Goal: Task Accomplishment & Management: Complete application form

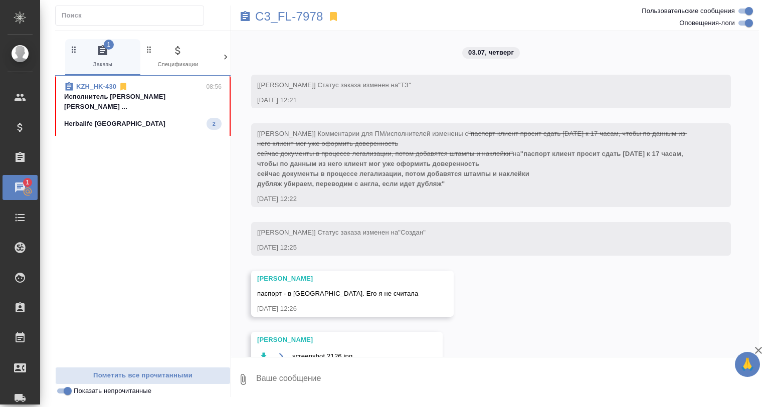
scroll to position [11820, 0]
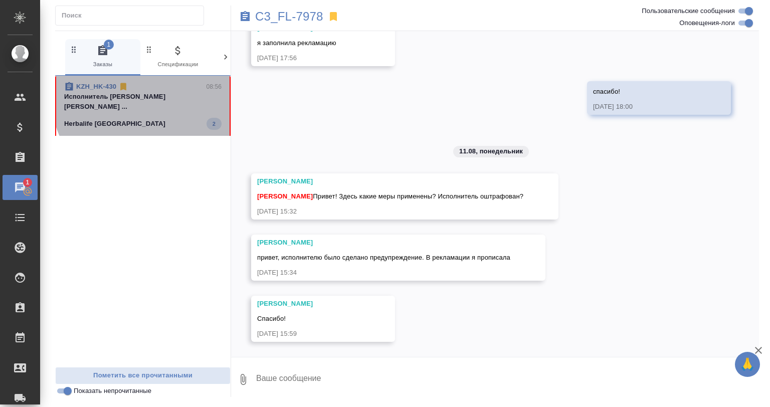
click at [147, 98] on p "Исполнитель Закиряева Гульназ Сабитовна ..." at bounding box center [142, 102] width 157 height 20
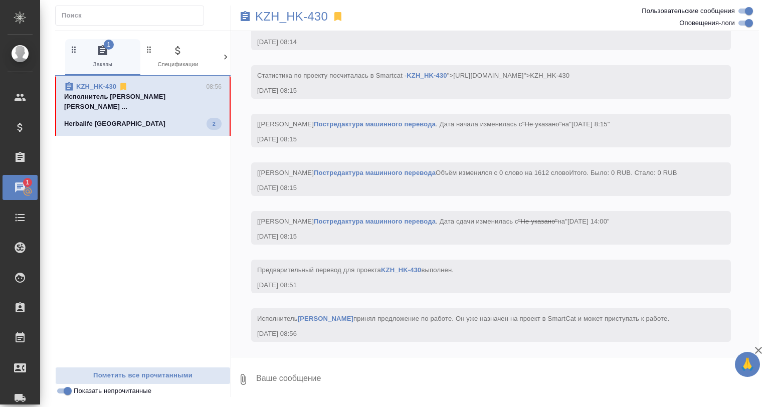
scroll to position [778, 0]
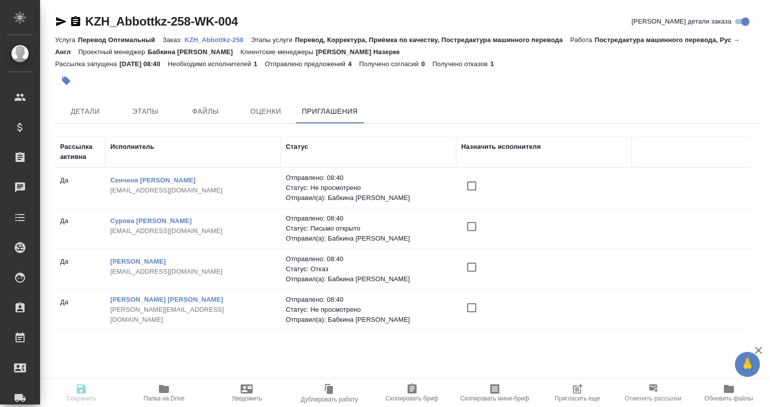
click at [575, 389] on icon "button" at bounding box center [579, 388] width 8 height 8
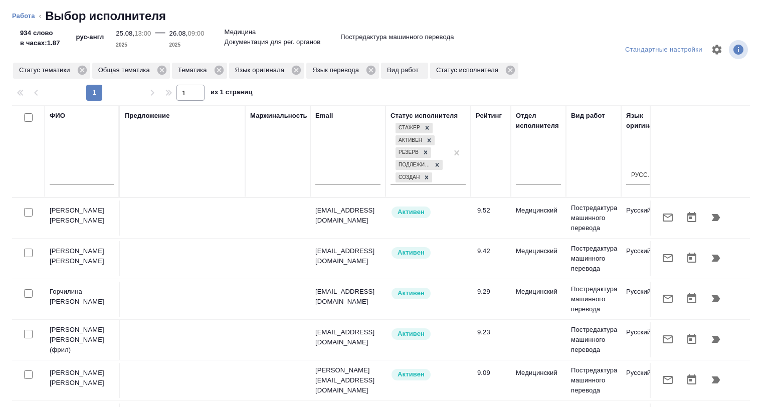
click at [71, 174] on input "text" at bounding box center [82, 178] width 64 height 13
paste input "https://smartcat.com/projects/8bdcbb39-9534-469b-adee-6d5e990e4538/files"
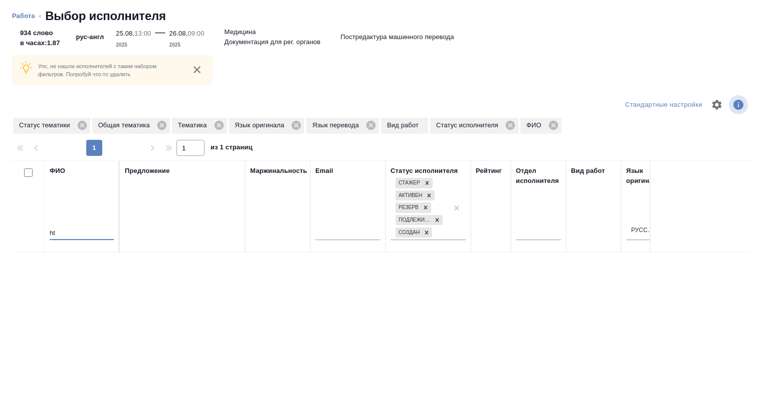
type input "h"
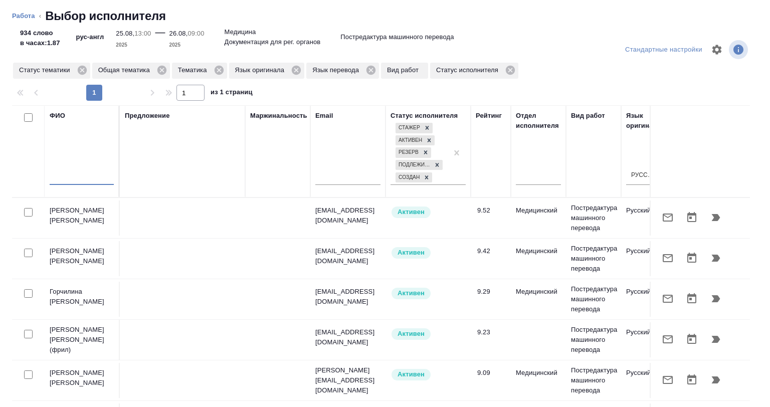
click at [88, 176] on input "text" at bounding box center [82, 178] width 64 height 13
paste input "Малькова"
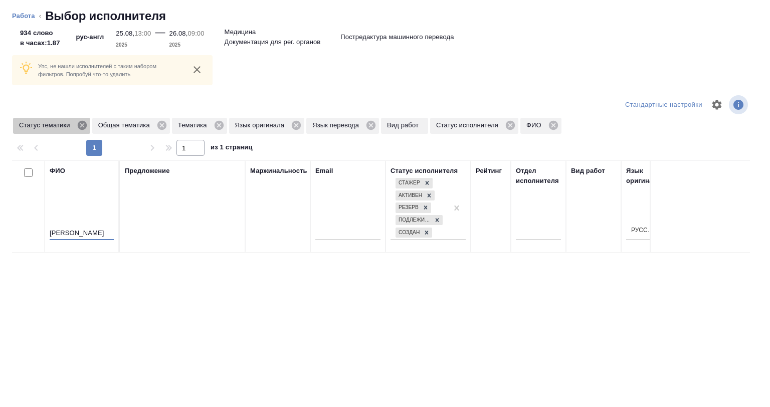
click at [83, 127] on icon at bounding box center [81, 125] width 9 height 9
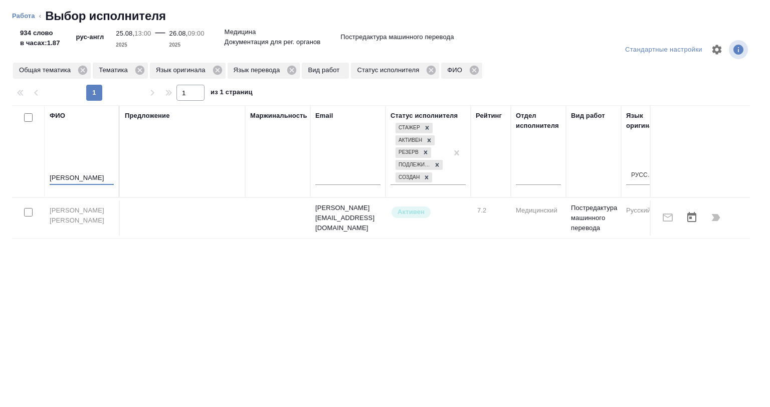
drag, startPoint x: 96, startPoint y: 177, endPoint x: 19, endPoint y: 177, distance: 77.2
click at [19, 177] on tr "ФИО Малькова Предложение Маржинальность Email Статус исполнителя Стажер Активен…" at bounding box center [739, 151] width 1455 height 92
paste input "апля-Бубенец"
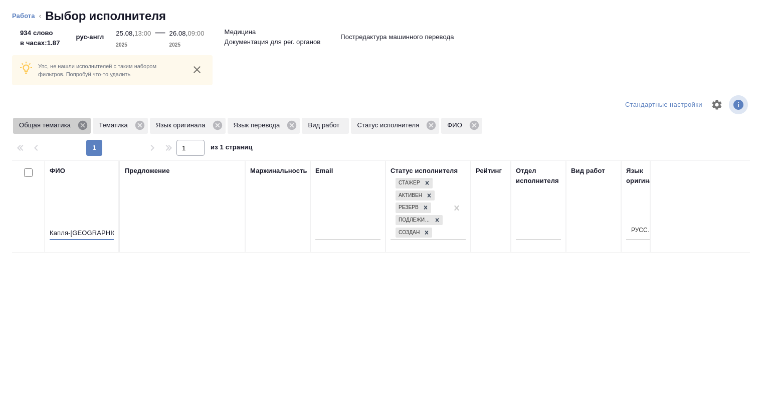
click at [81, 126] on icon at bounding box center [82, 125] width 11 height 11
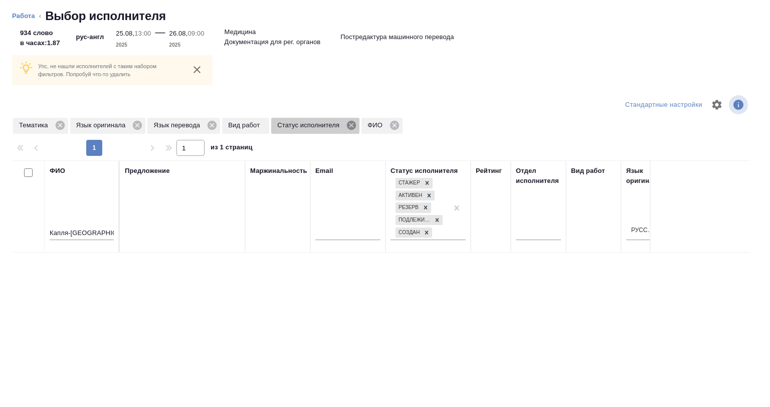
click at [354, 122] on icon at bounding box center [351, 125] width 9 height 9
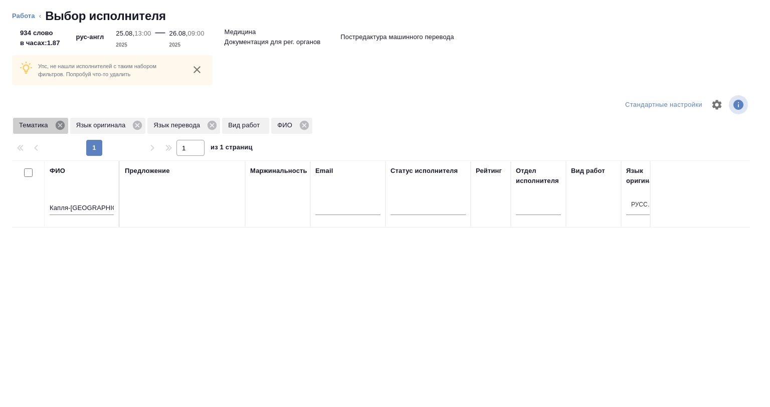
click at [59, 127] on icon at bounding box center [60, 125] width 9 height 9
drag, startPoint x: 102, startPoint y: 204, endPoint x: 24, endPoint y: 204, distance: 78.2
click at [24, 204] on tr "ФИО Капля-Бубенец Предложение Маржинальность Email Статус исполнителя Рейтинг О…" at bounding box center [739, 193] width 1455 height 67
paste input "рючкова"
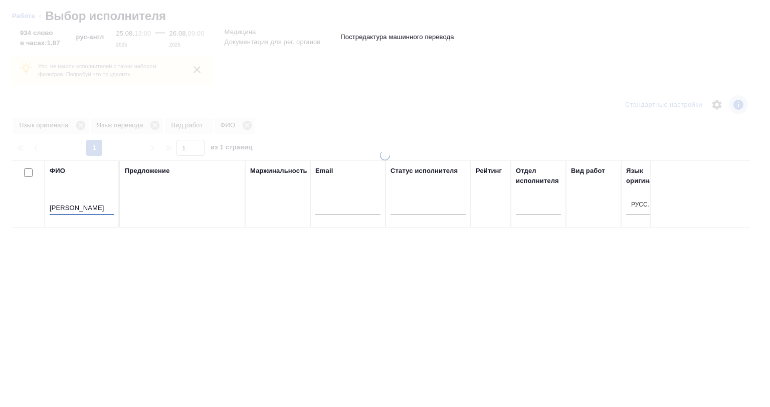
type input "Крючкова"
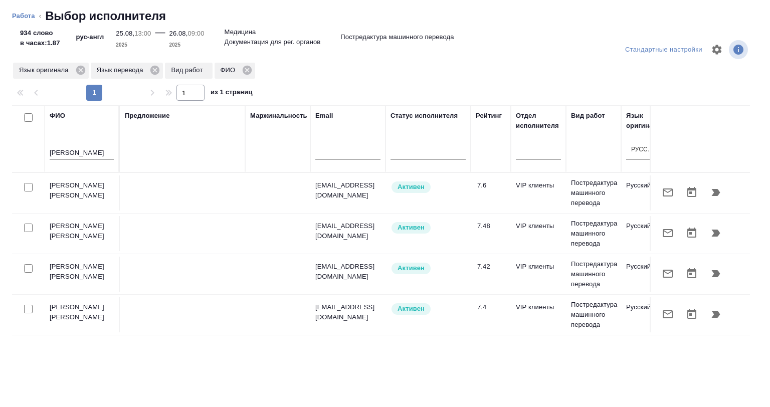
click at [128, 351] on div "ФИО Крючкова Предложение Маржинальность Email Статус исполнителя Рейтинг Отдел …" at bounding box center [380, 263] width 737 height 316
click at [30, 183] on input "checkbox" at bounding box center [28, 187] width 9 height 9
checkbox input "true"
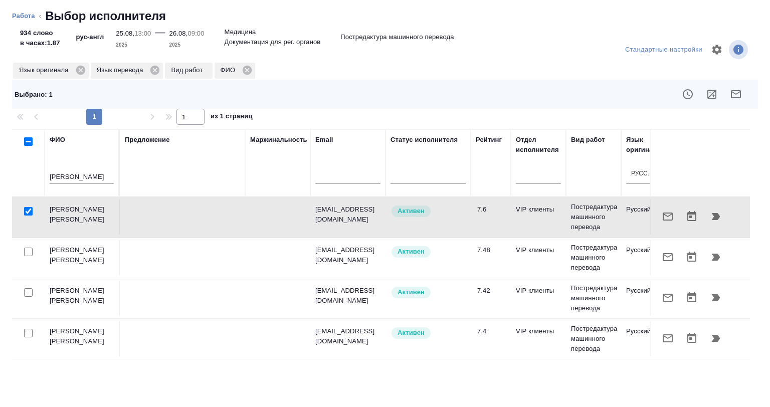
click at [707, 93] on icon "button" at bounding box center [711, 94] width 9 height 9
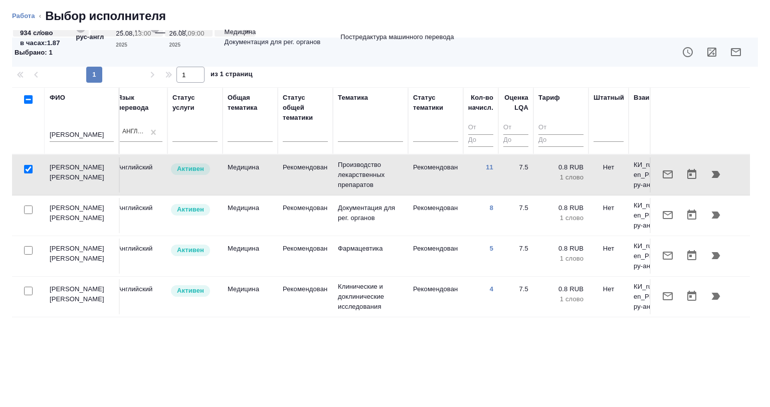
scroll to position [0, 725]
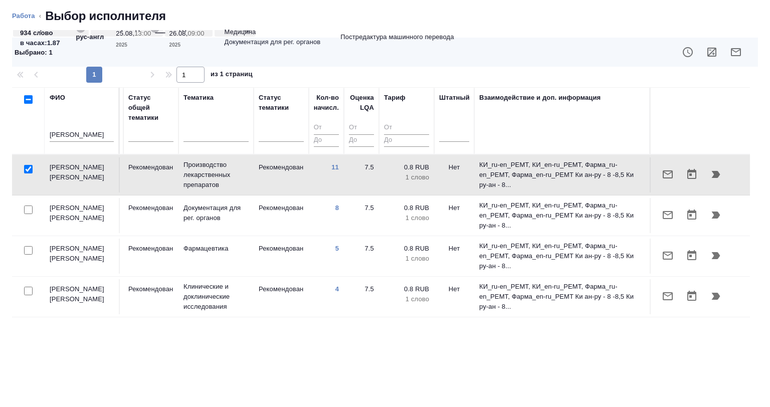
click at [177, 321] on div "ФИО Крючкова Предложение Маржинальность Email Статус исполнителя Рейтинг Отдел …" at bounding box center [380, 245] width 737 height 316
click at [655, 169] on button "button" at bounding box center [667, 174] width 24 height 24
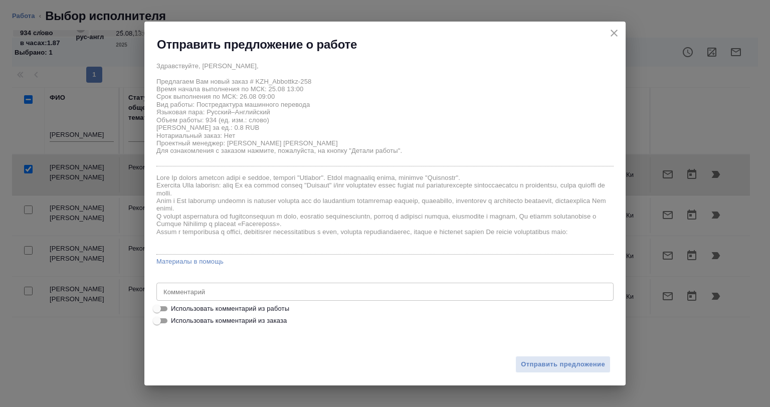
click at [241, 307] on span "Использовать комментарий из работы" at bounding box center [230, 309] width 118 height 10
click at [175, 307] on input "Использовать комментарий из работы" at bounding box center [157, 309] width 36 height 12
checkbox input "true"
type textarea "Объем предварительный, в данный момент документ готовится к переводу, начало ра…"
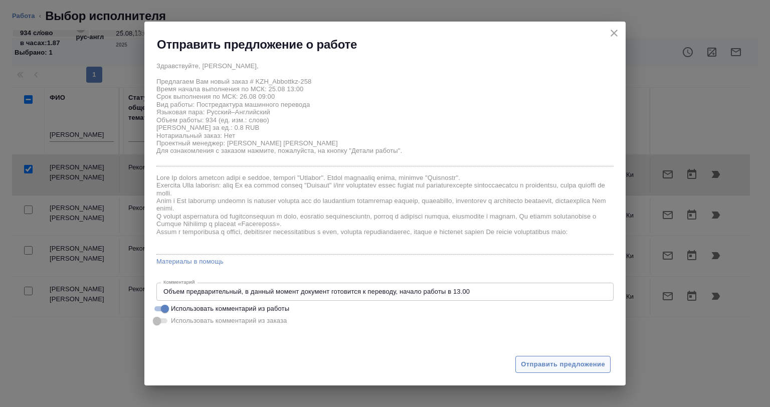
click at [577, 368] on span "Отправить предложение" at bounding box center [563, 365] width 84 height 12
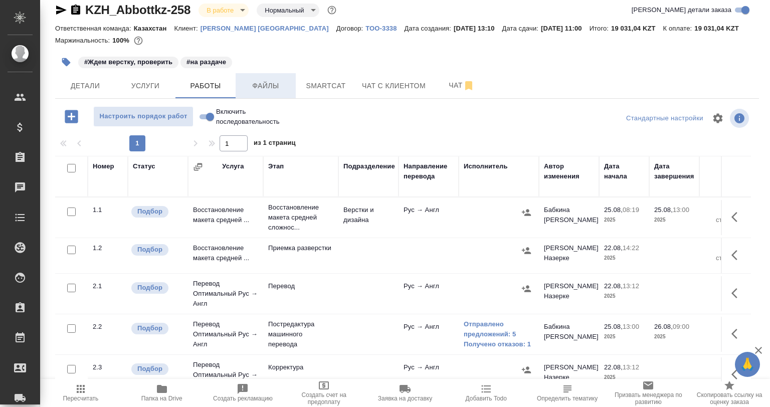
scroll to position [50, 0]
